Goal: Transaction & Acquisition: Book appointment/travel/reservation

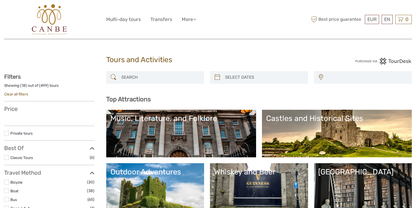
select select
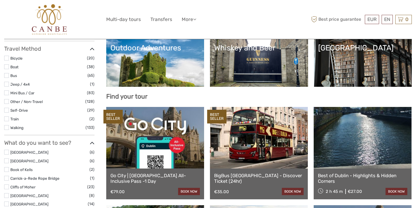
select select
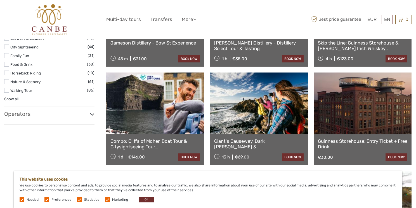
scroll to position [453, 0]
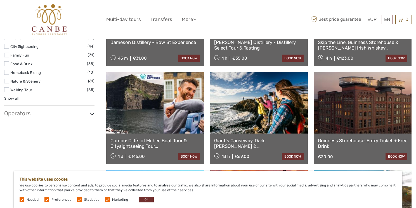
click at [240, 140] on link "Giant's Causeway, Dark Hedges & Belfast City" at bounding box center [258, 142] width 89 height 11
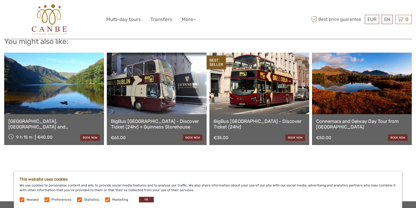
scroll to position [555, 0]
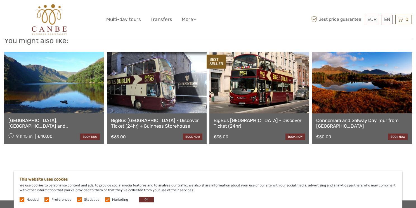
click at [65, 129] on link "[GEOGRAPHIC_DATA], [GEOGRAPHIC_DATA] and [GEOGRAPHIC_DATA] Day Tour from [GEOGR…" at bounding box center [53, 122] width 91 height 11
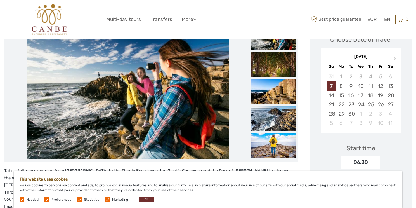
scroll to position [88, 0]
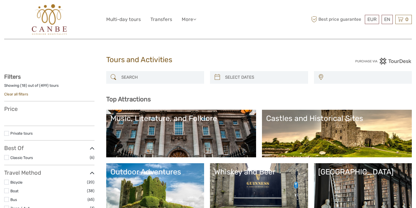
select select
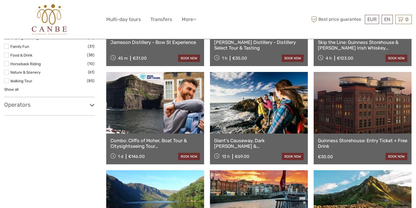
select select
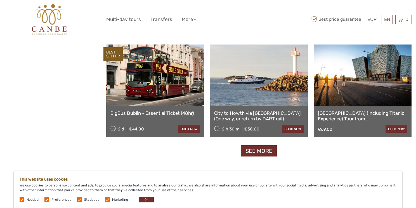
scroll to position [678, 0]
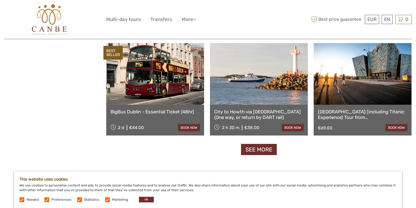
click at [249, 120] on link "City to Howth via Dun Laoghaire (One way, or return by DART rail)" at bounding box center [258, 114] width 89 height 11
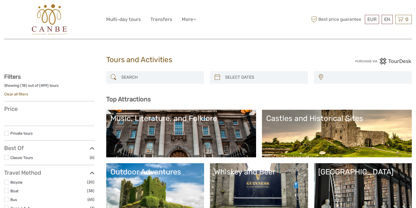
select select
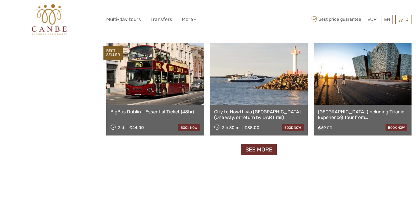
scroll to position [678, 0]
select select
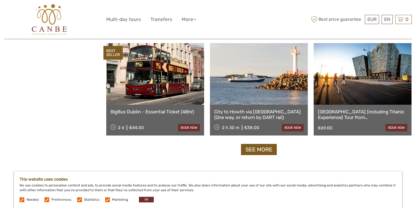
scroll to position [0, 0]
click at [255, 147] on link "See more" at bounding box center [259, 149] width 36 height 11
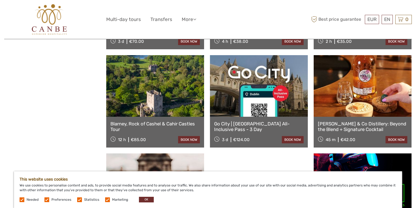
scroll to position [924, 0]
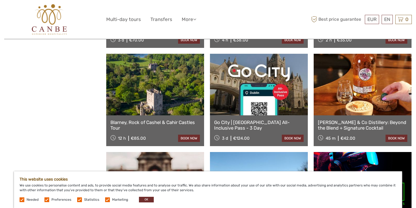
click at [267, 124] on link "Go City | [GEOGRAPHIC_DATA] All-Inclusive Pass - 3 Day" at bounding box center [258, 124] width 89 height 11
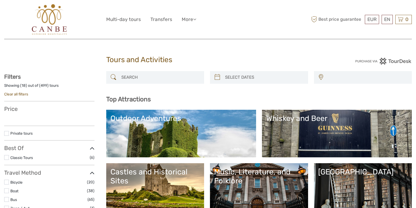
select select
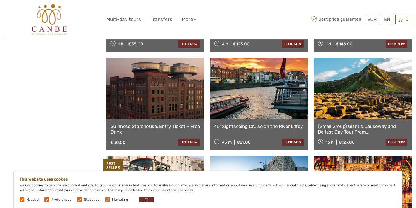
scroll to position [563, 0]
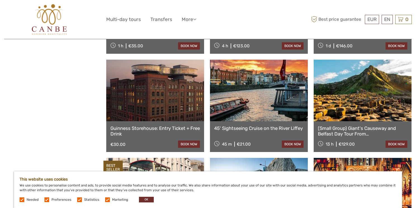
click at [359, 131] on link "(Small Group) Giant's Causeway and Belfast Day Tour From [GEOGRAPHIC_DATA]" at bounding box center [362, 130] width 89 height 11
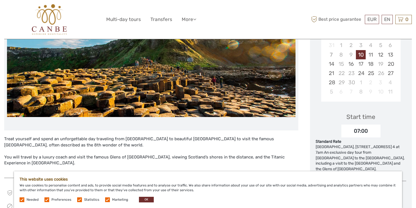
scroll to position [120, 0]
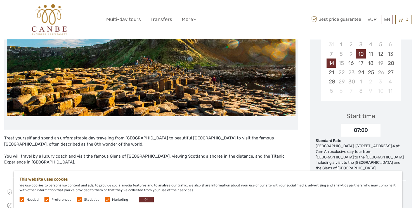
click at [332, 62] on div "14" at bounding box center [331, 62] width 10 height 9
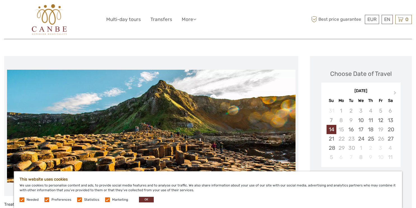
scroll to position [53, 0]
